Goal: Find specific page/section: Find specific page/section

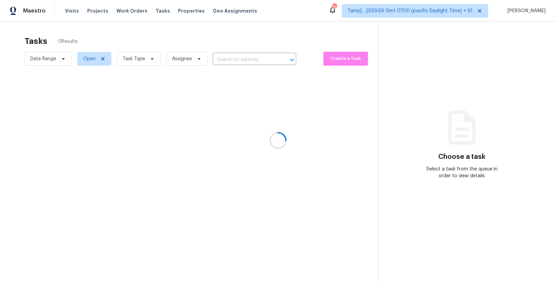
click at [70, 9] on div at bounding box center [278, 140] width 556 height 281
click at [69, 9] on div at bounding box center [278, 140] width 556 height 281
click at [65, 15] on div at bounding box center [278, 140] width 556 height 281
click at [69, 11] on div at bounding box center [278, 140] width 556 height 281
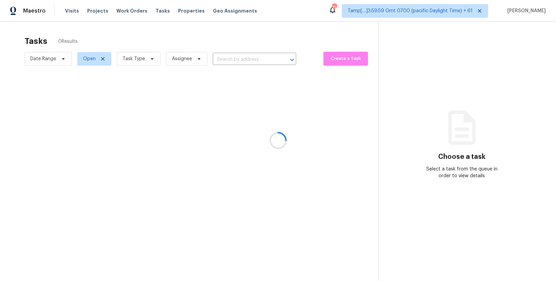
click at [69, 11] on div at bounding box center [278, 140] width 556 height 281
click at [74, 10] on div at bounding box center [278, 140] width 556 height 281
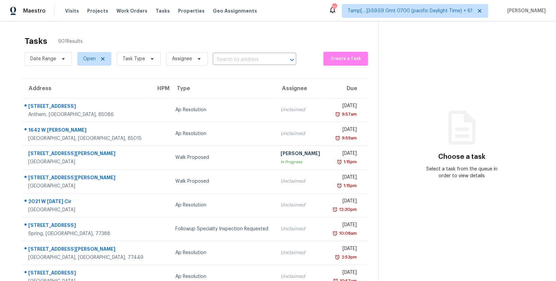
click at [74, 10] on span "Visits" at bounding box center [72, 10] width 14 height 7
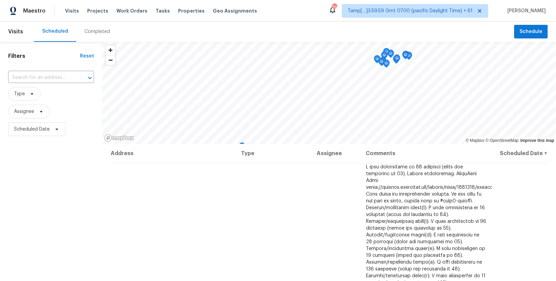
click at [98, 32] on div "Completed" at bounding box center [97, 31] width 26 height 7
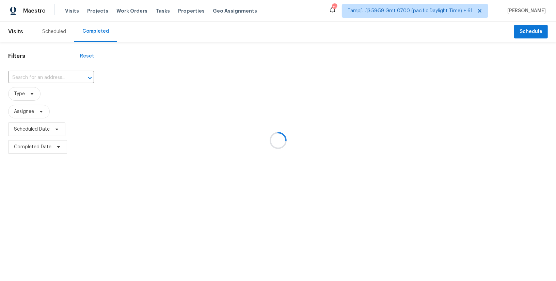
click at [49, 75] on div at bounding box center [278, 140] width 556 height 281
click at [35, 79] on div at bounding box center [278, 140] width 556 height 281
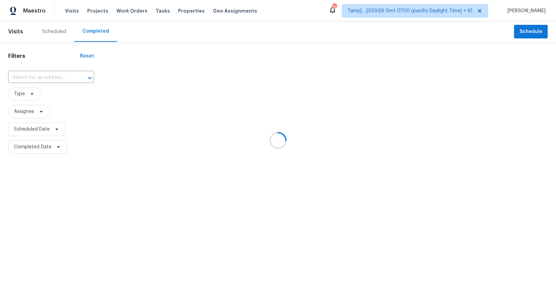
click at [35, 79] on div at bounding box center [278, 140] width 556 height 281
click at [35, 78] on div at bounding box center [278, 140] width 556 height 281
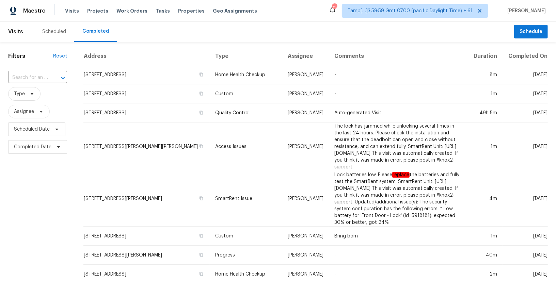
click at [35, 78] on input "text" at bounding box center [28, 78] width 40 height 11
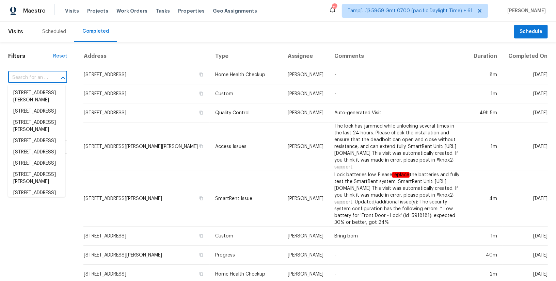
paste input "100 Inspiration Ln, [GEOGRAPHIC_DATA], [GEOGRAPHIC_DATA] 30157"
type input "100 Inspiration Ln, [GEOGRAPHIC_DATA], [GEOGRAPHIC_DATA] 30157"
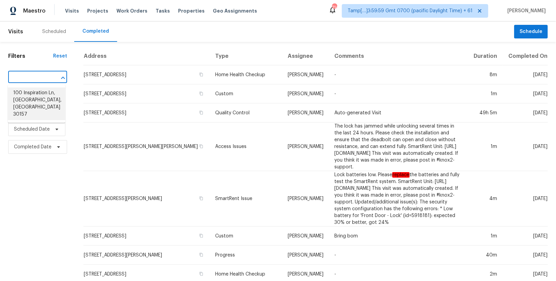
click at [33, 96] on li "100 Inspiration Ln, [GEOGRAPHIC_DATA], [GEOGRAPHIC_DATA] 30157" at bounding box center [37, 103] width 58 height 33
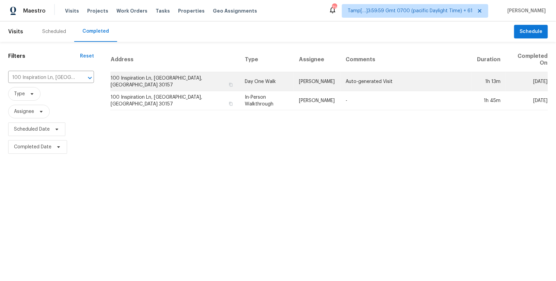
click at [239, 73] on td "Day One Walk" at bounding box center [266, 81] width 54 height 19
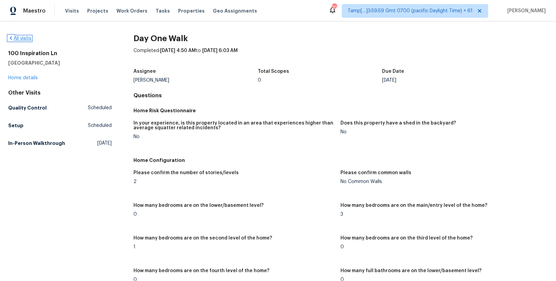
click at [10, 37] on icon at bounding box center [10, 37] width 5 height 5
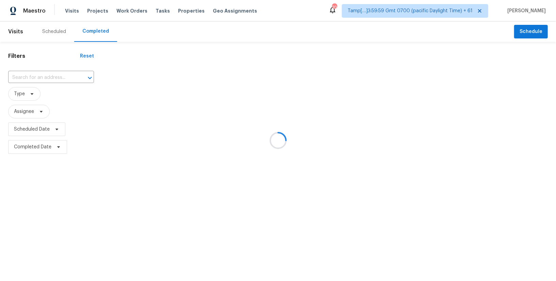
click at [34, 79] on div at bounding box center [278, 140] width 556 height 281
click at [34, 76] on div at bounding box center [278, 140] width 556 height 281
click at [43, 76] on div at bounding box center [278, 140] width 556 height 281
click at [32, 77] on div at bounding box center [278, 140] width 556 height 281
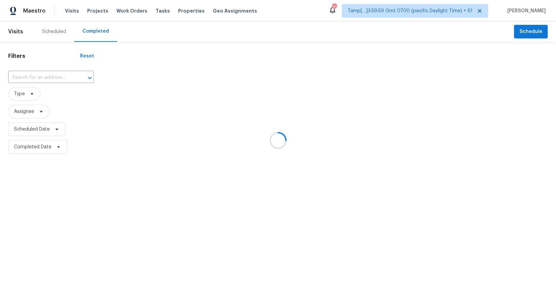
click at [29, 77] on div at bounding box center [278, 140] width 556 height 281
click at [44, 74] on div at bounding box center [278, 140] width 556 height 281
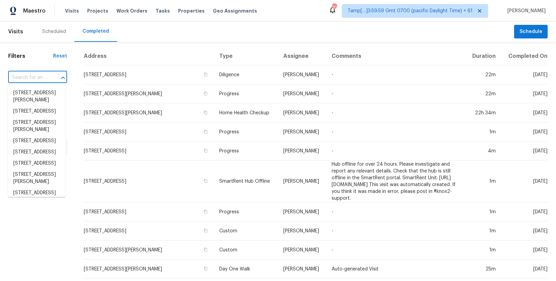
click at [37, 83] on input "text" at bounding box center [28, 78] width 40 height 11
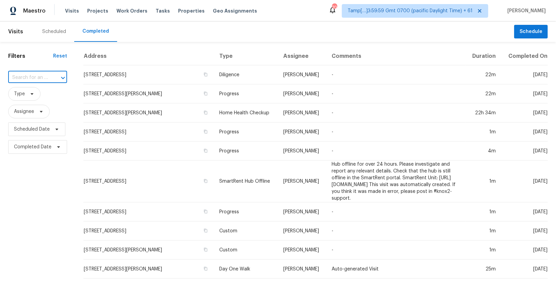
click at [37, 78] on input "text" at bounding box center [28, 78] width 40 height 11
paste input "[STREET_ADDRESS][PERSON_NAME][PERSON_NAME]"
type input "[STREET_ADDRESS][PERSON_NAME][PERSON_NAME]"
click at [31, 95] on li "[STREET_ADDRESS][PERSON_NAME][PERSON_NAME]" at bounding box center [37, 100] width 58 height 26
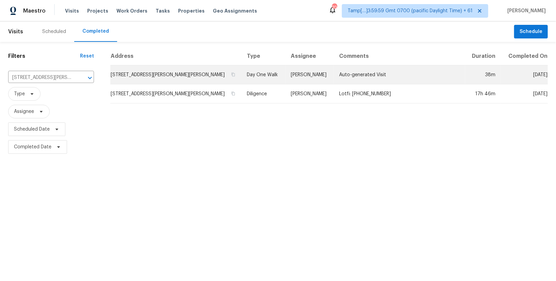
click at [256, 73] on td "Day One Walk" at bounding box center [264, 74] width 44 height 19
